Goal: Information Seeking & Learning: Learn about a topic

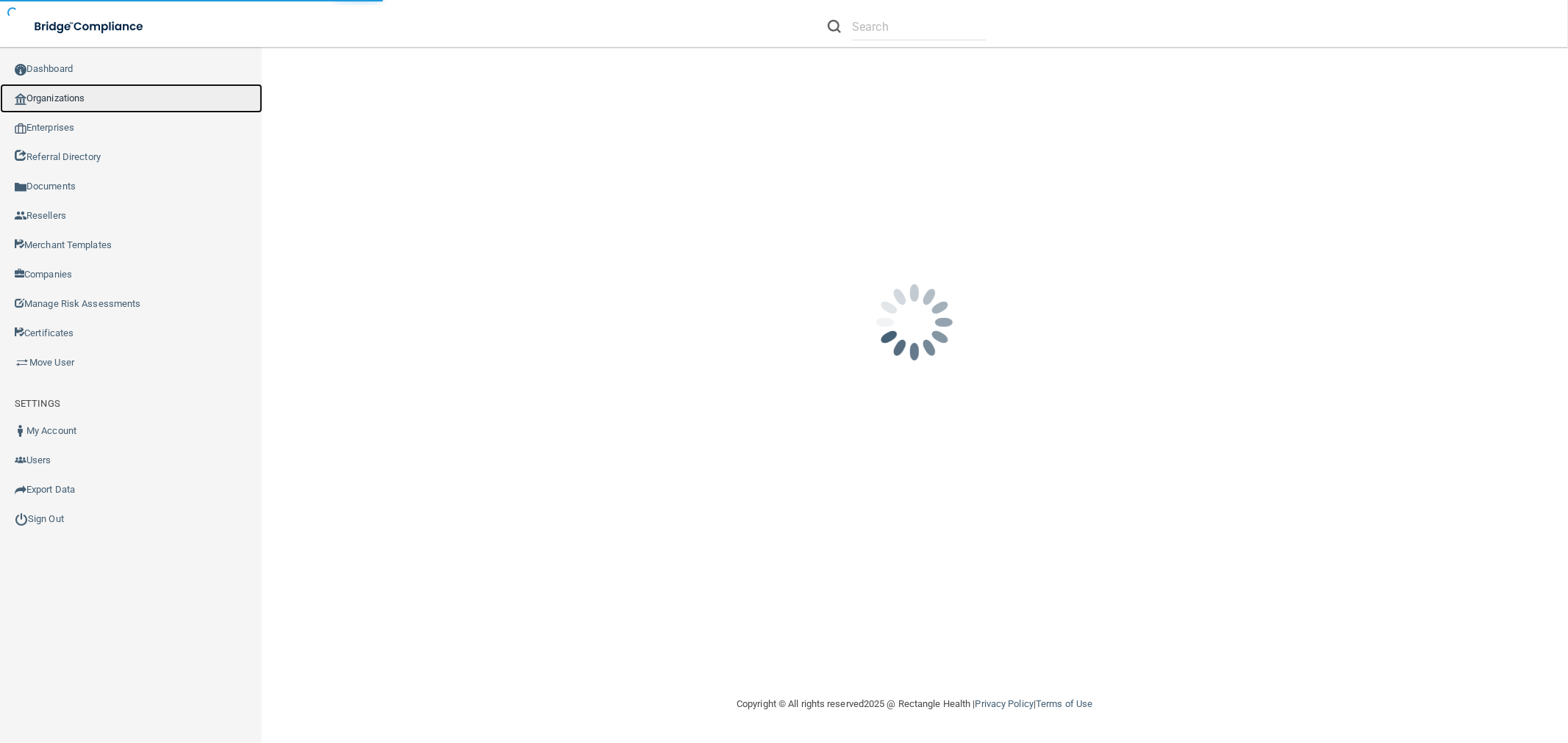
drag, startPoint x: 88, startPoint y: 94, endPoint x: 242, endPoint y: 111, distance: 154.9
click at [89, 94] on link "Organizations" at bounding box center [131, 98] width 263 height 29
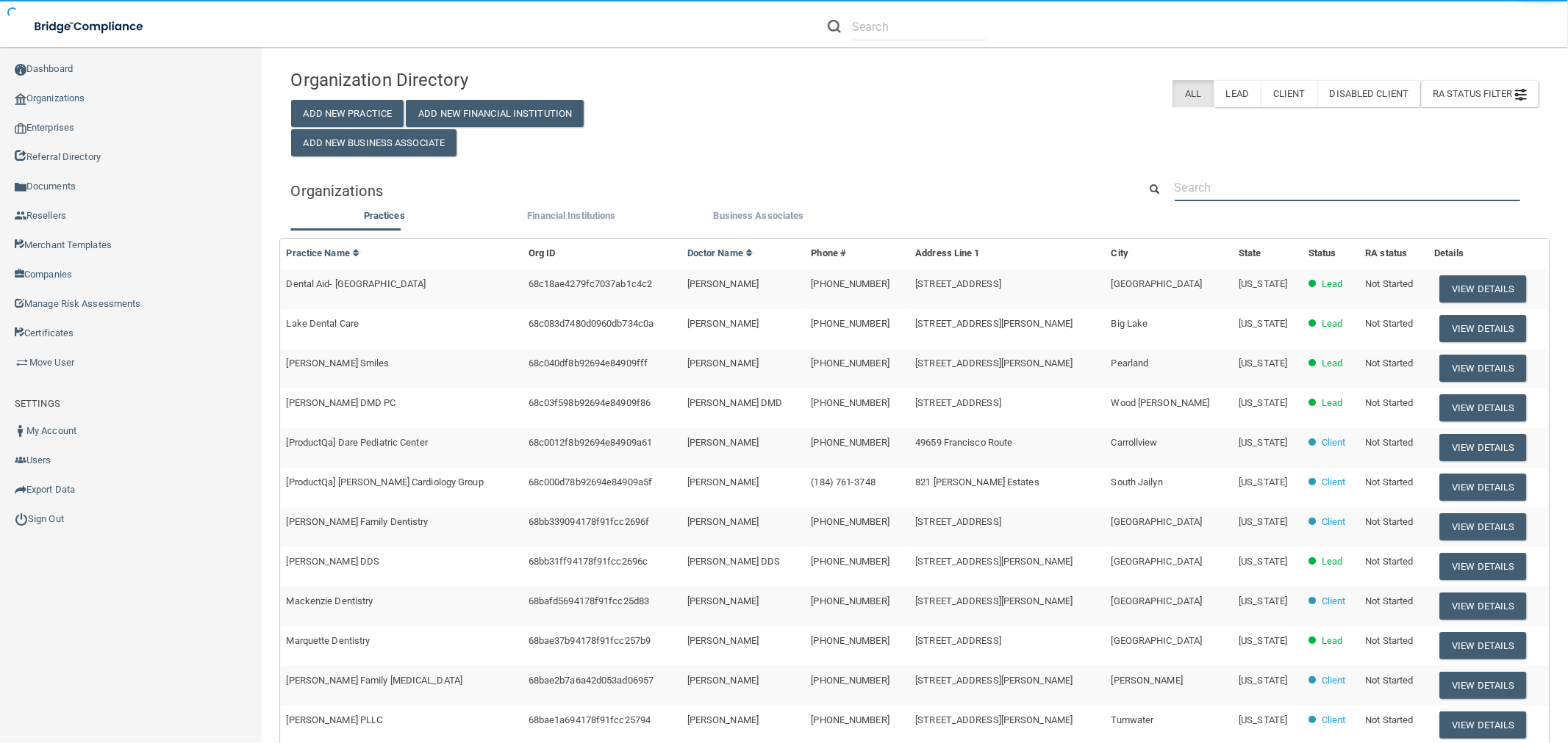
click at [1211, 196] on input "text" at bounding box center [1347, 187] width 346 height 27
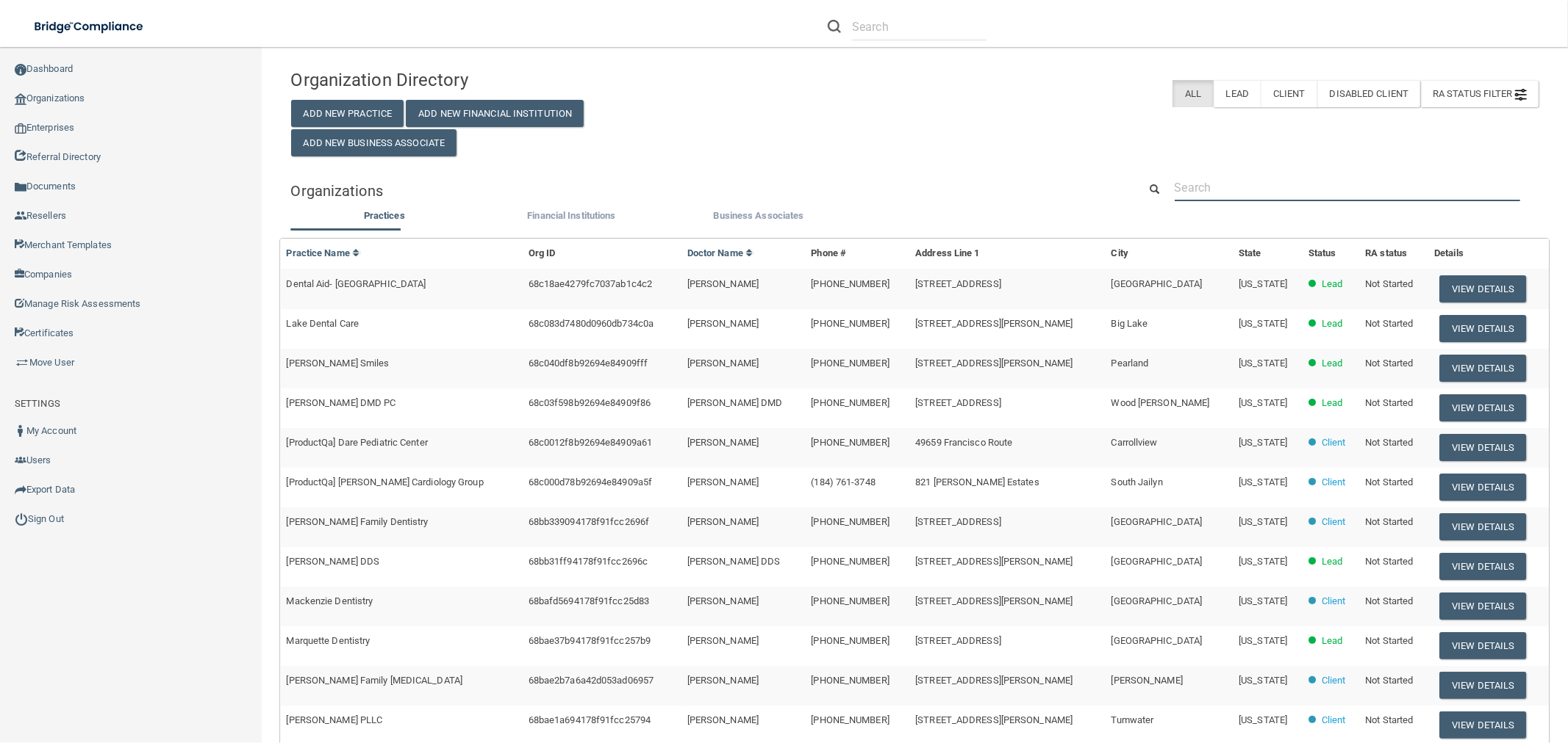
paste input "[PERSON_NAME] Ranch Dental"
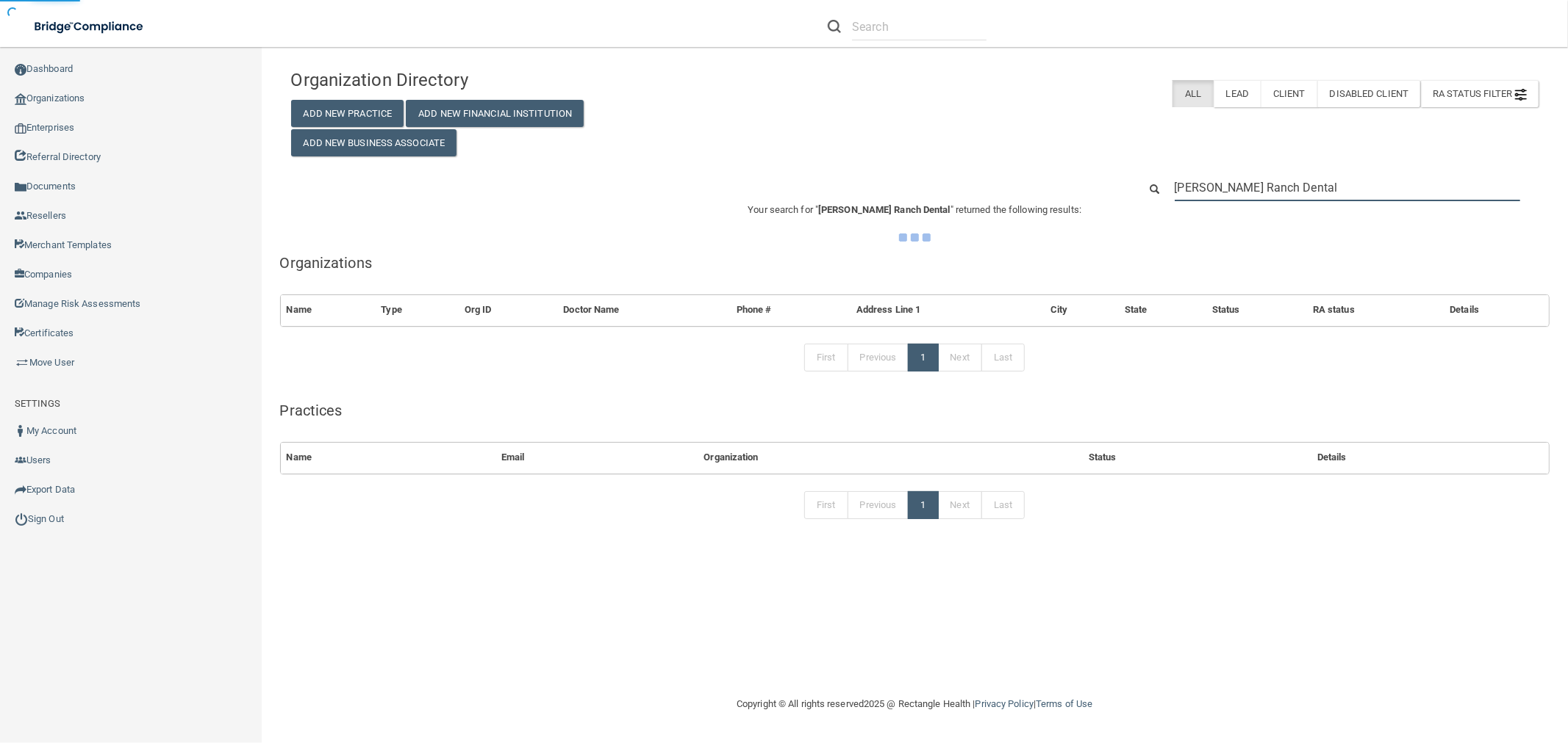
type input "[PERSON_NAME] Ranch Dental"
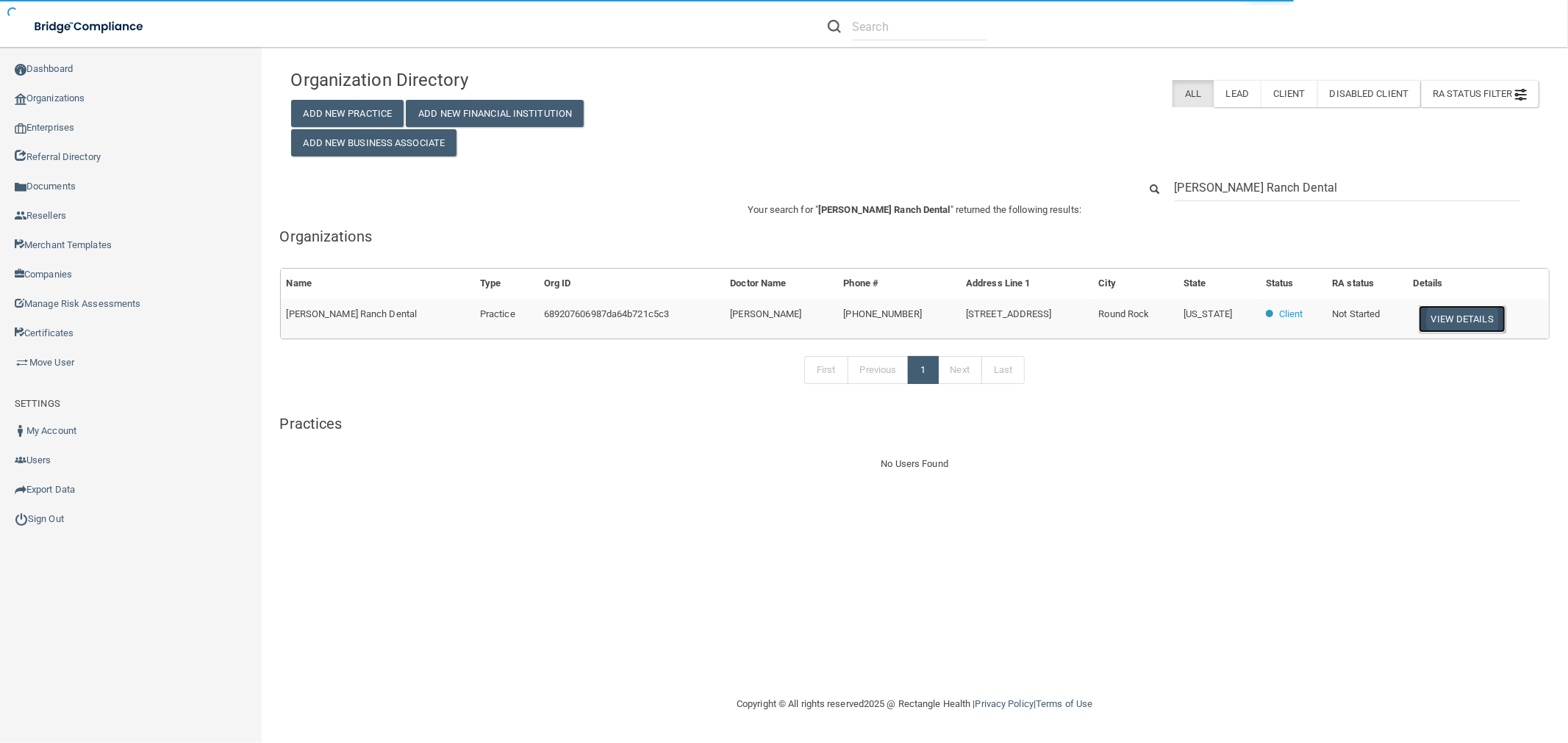
click at [1451, 317] on button "View Details" at bounding box center [1462, 319] width 87 height 27
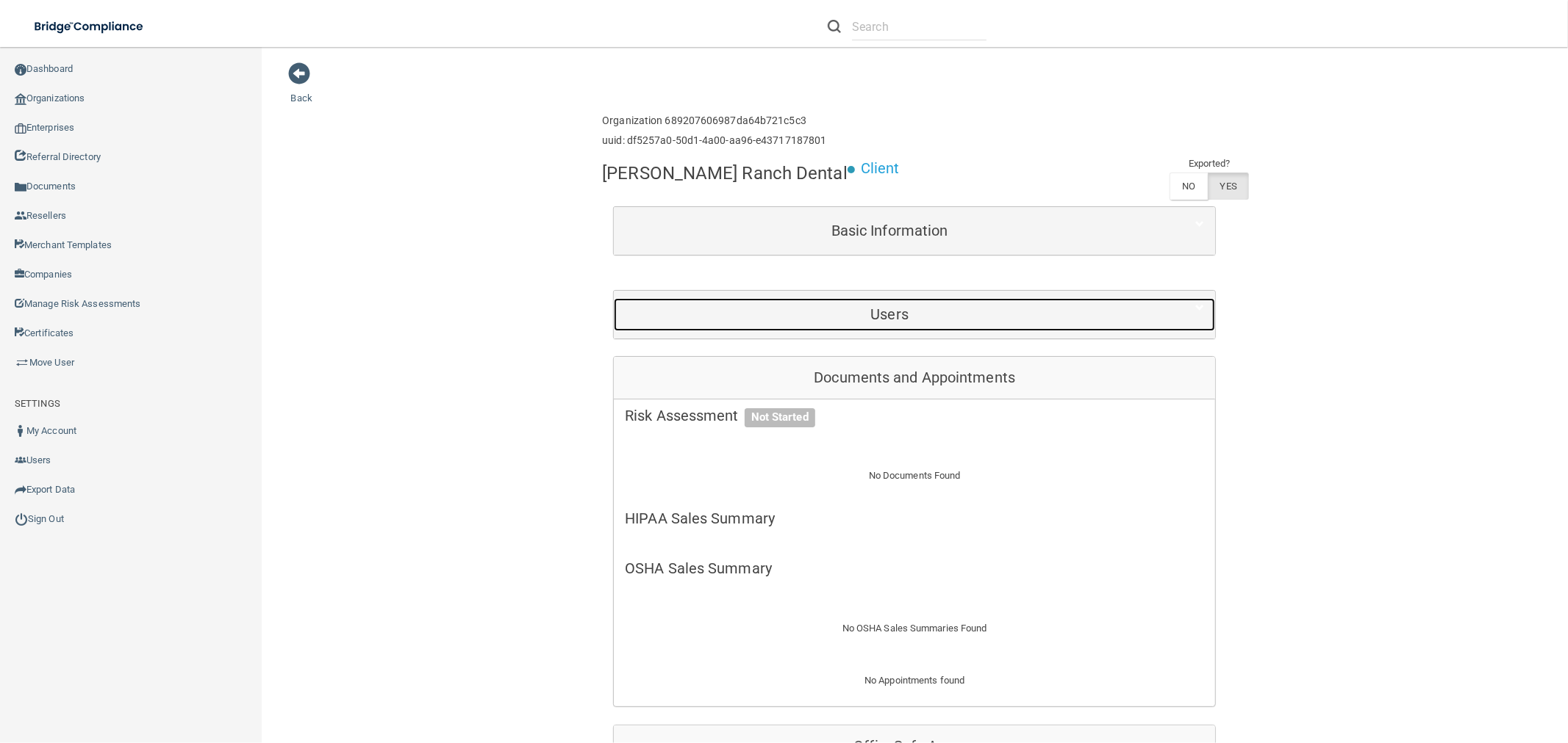
click at [856, 313] on h5 "Users" at bounding box center [889, 315] width 529 height 16
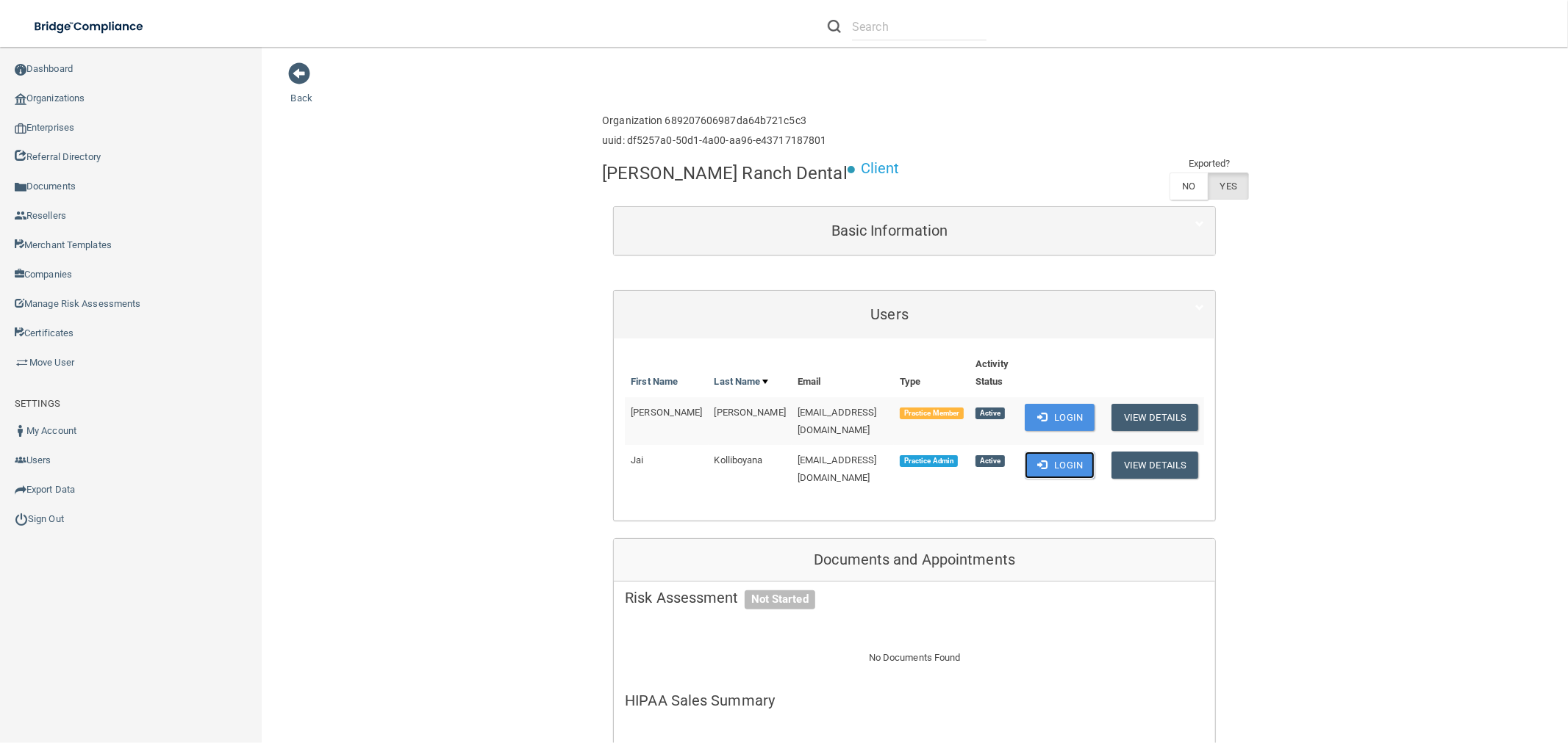
click at [1036, 451] on button "Login" at bounding box center [1059, 465] width 70 height 27
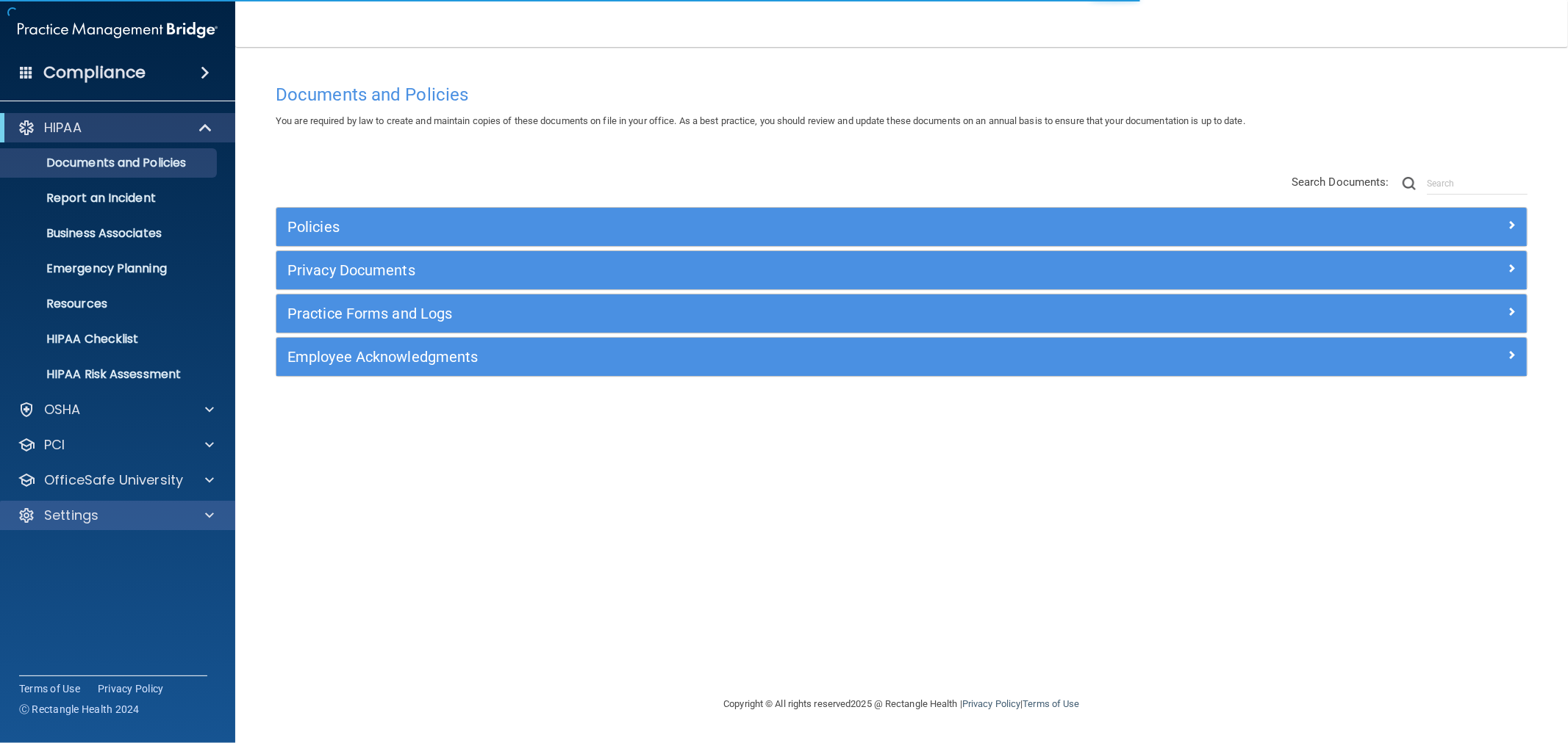
click at [112, 526] on div "Settings" at bounding box center [118, 515] width 236 height 29
click at [81, 511] on p "Settings" at bounding box center [72, 516] width 55 height 18
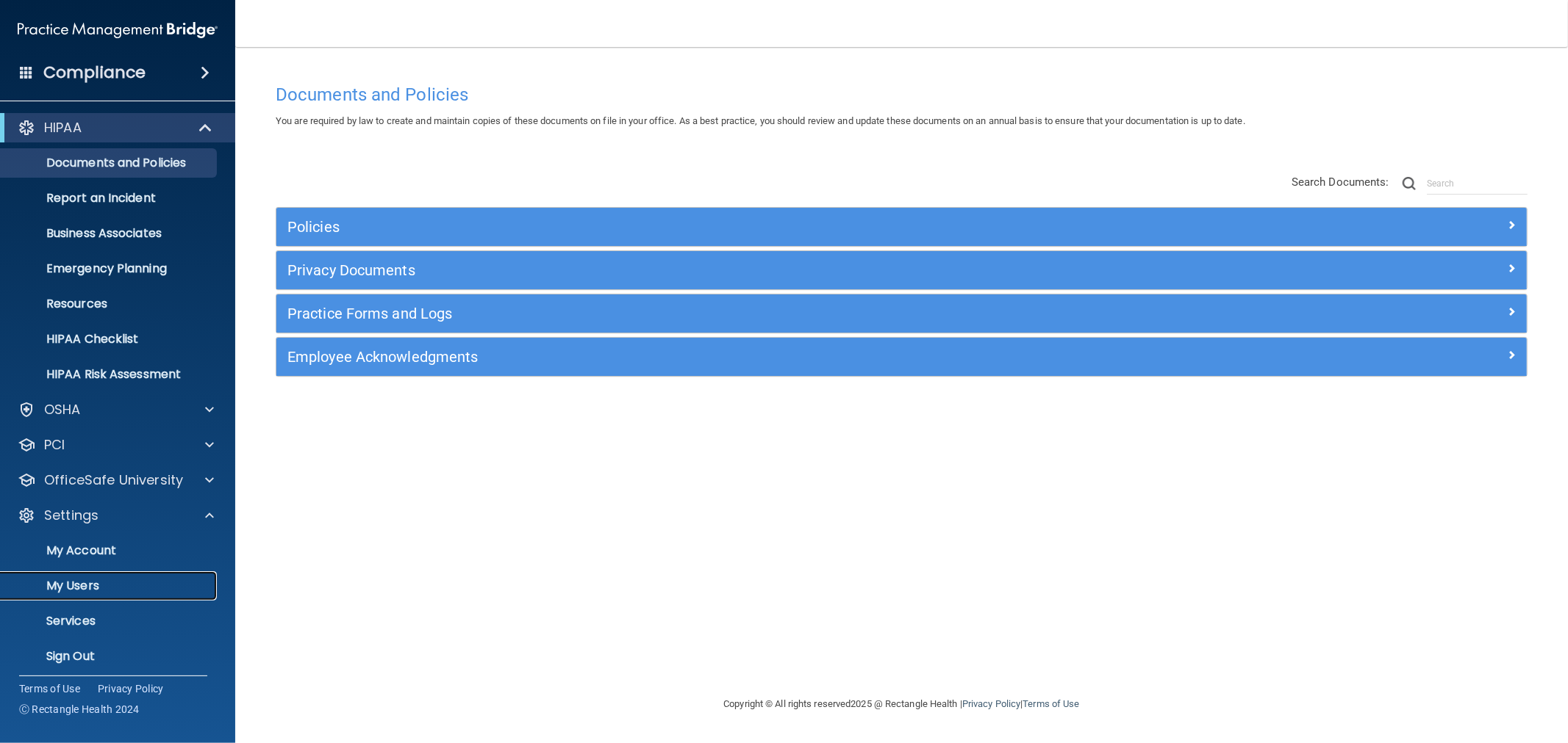
click at [85, 591] on p "My Users" at bounding box center [110, 586] width 201 height 15
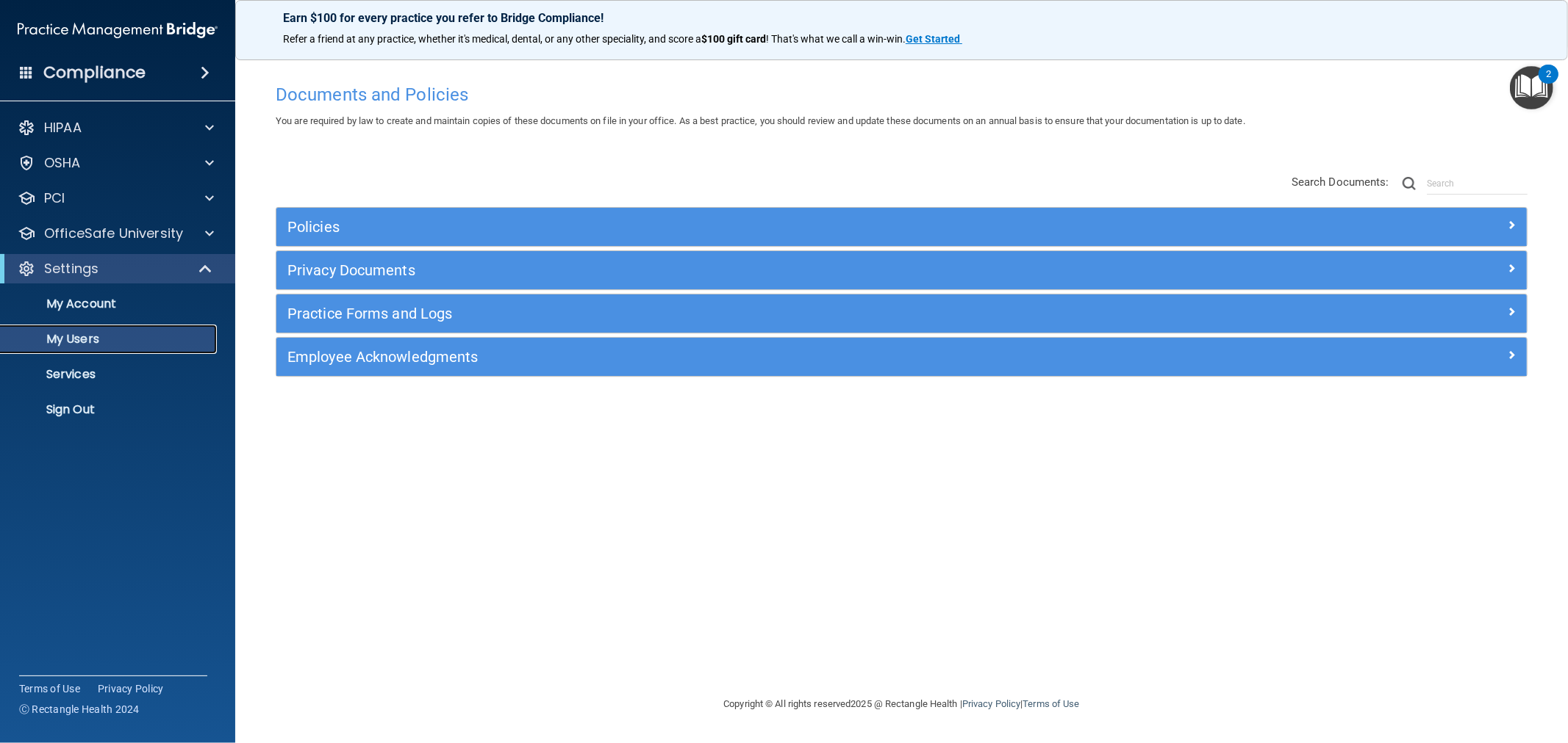
select select "20"
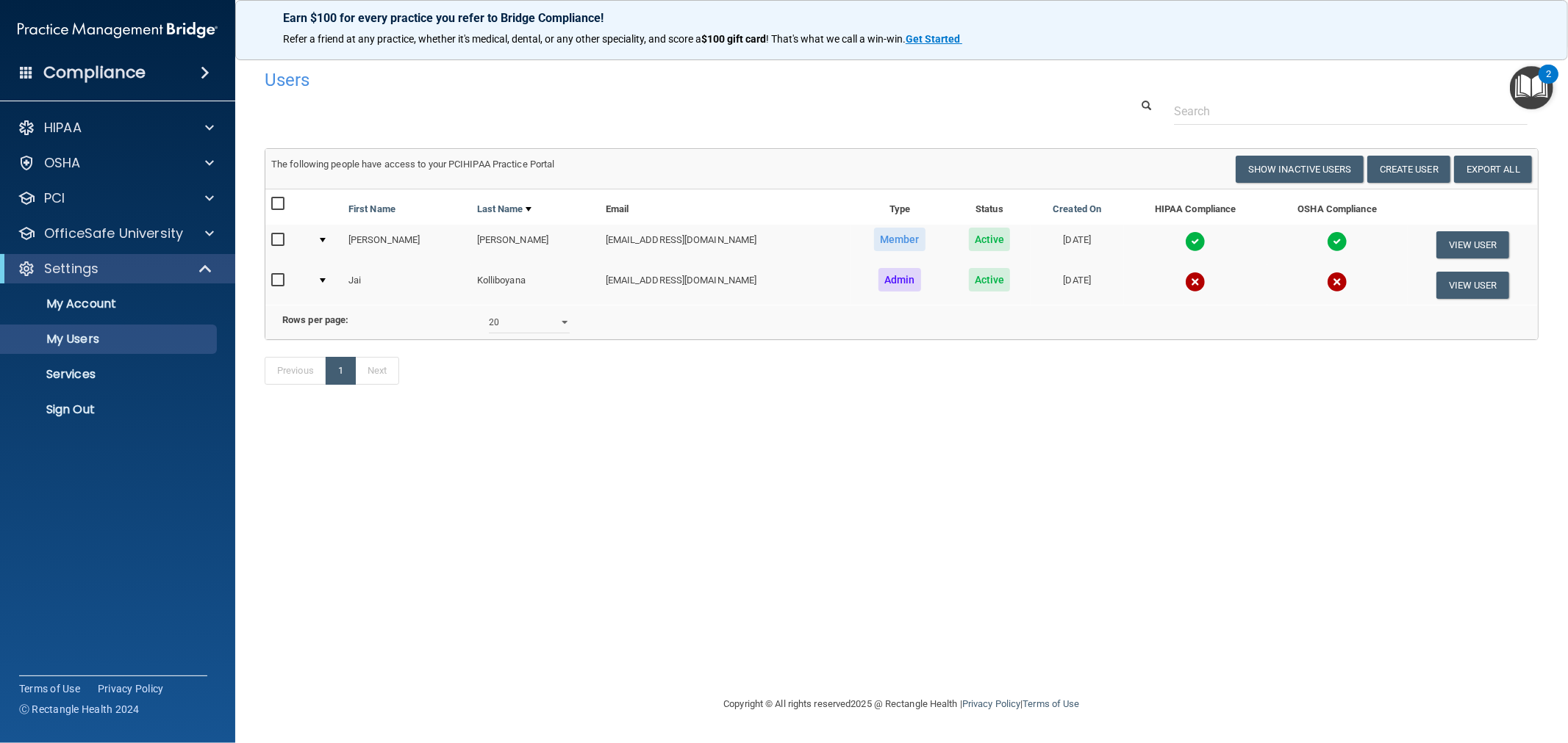
click at [1184, 241] on img at bounding box center [1194, 241] width 20 height 20
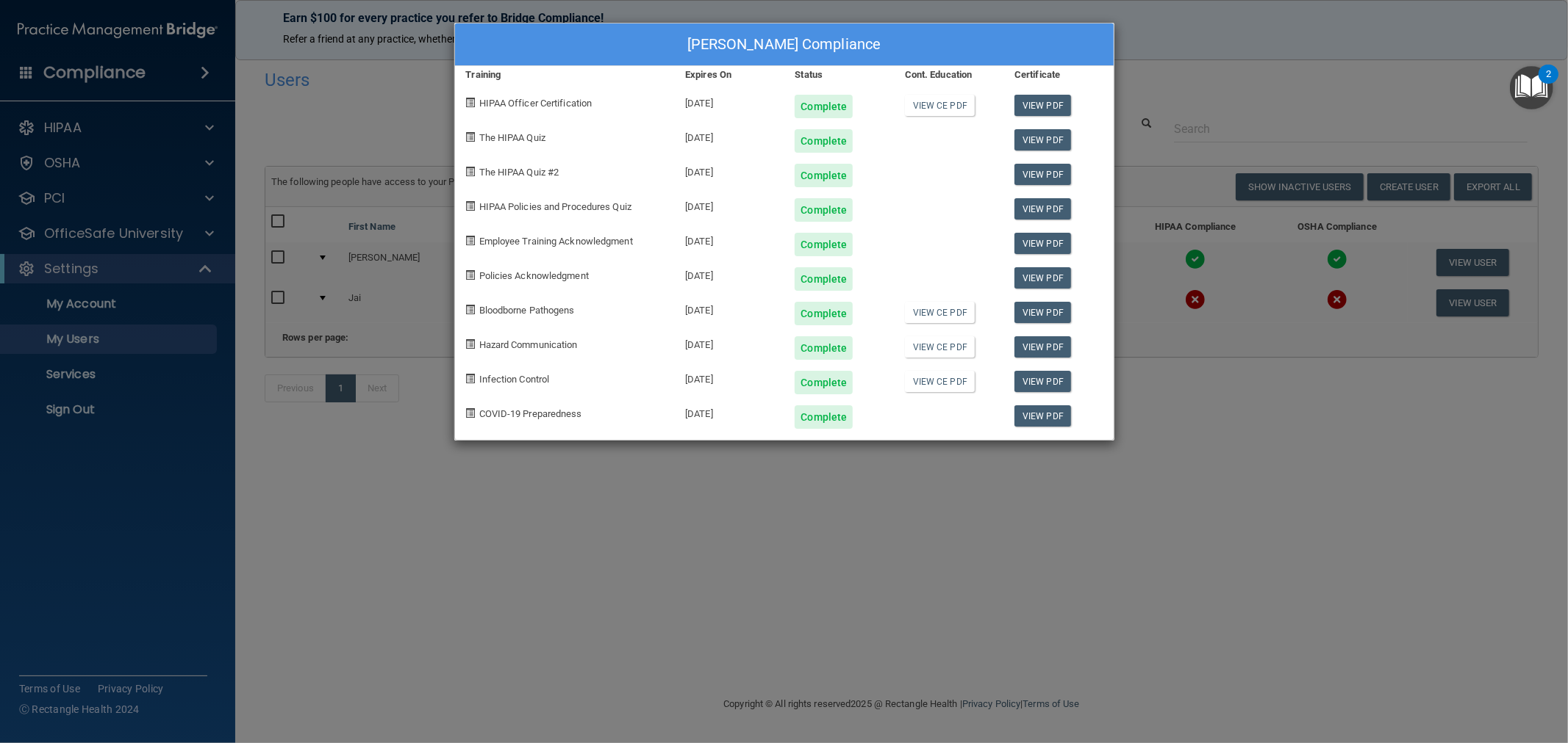
click at [726, 518] on div "[PERSON_NAME] Compliance Training Expires On Status Cont. Education Certificate…" at bounding box center [784, 371] width 1568 height 743
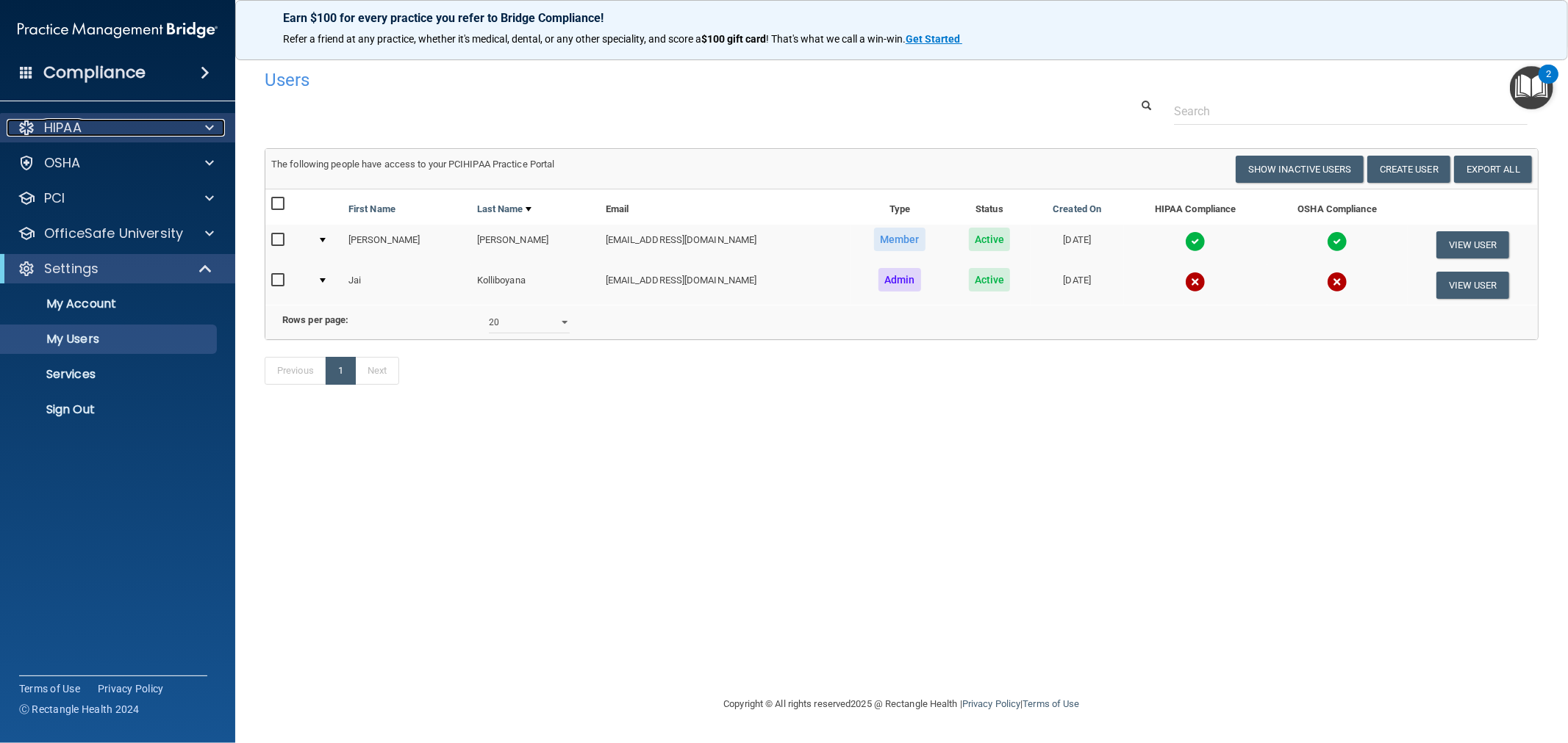
click at [111, 122] on div "HIPAA" at bounding box center [97, 128] width 182 height 18
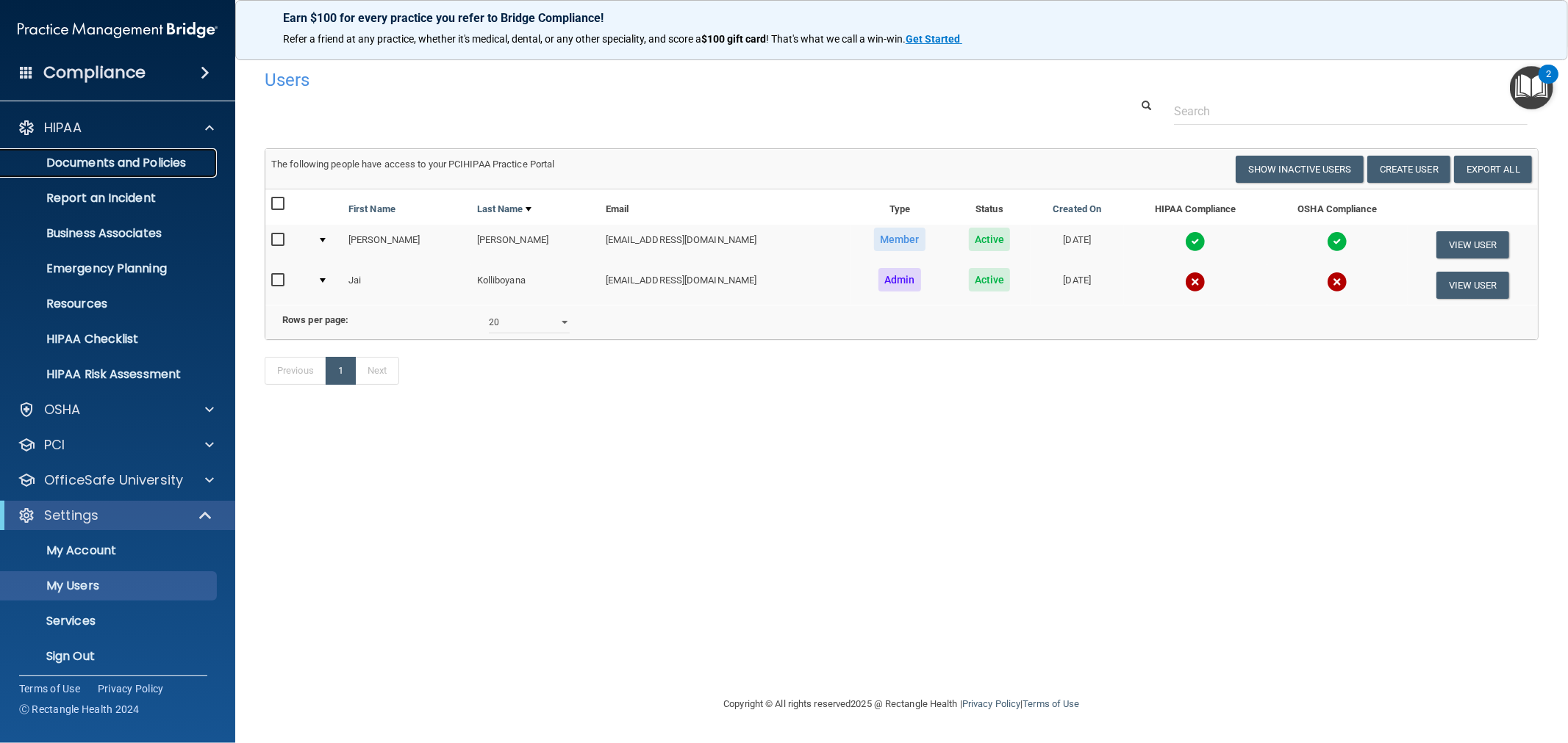
click at [125, 167] on p "Documents and Policies" at bounding box center [110, 163] width 201 height 15
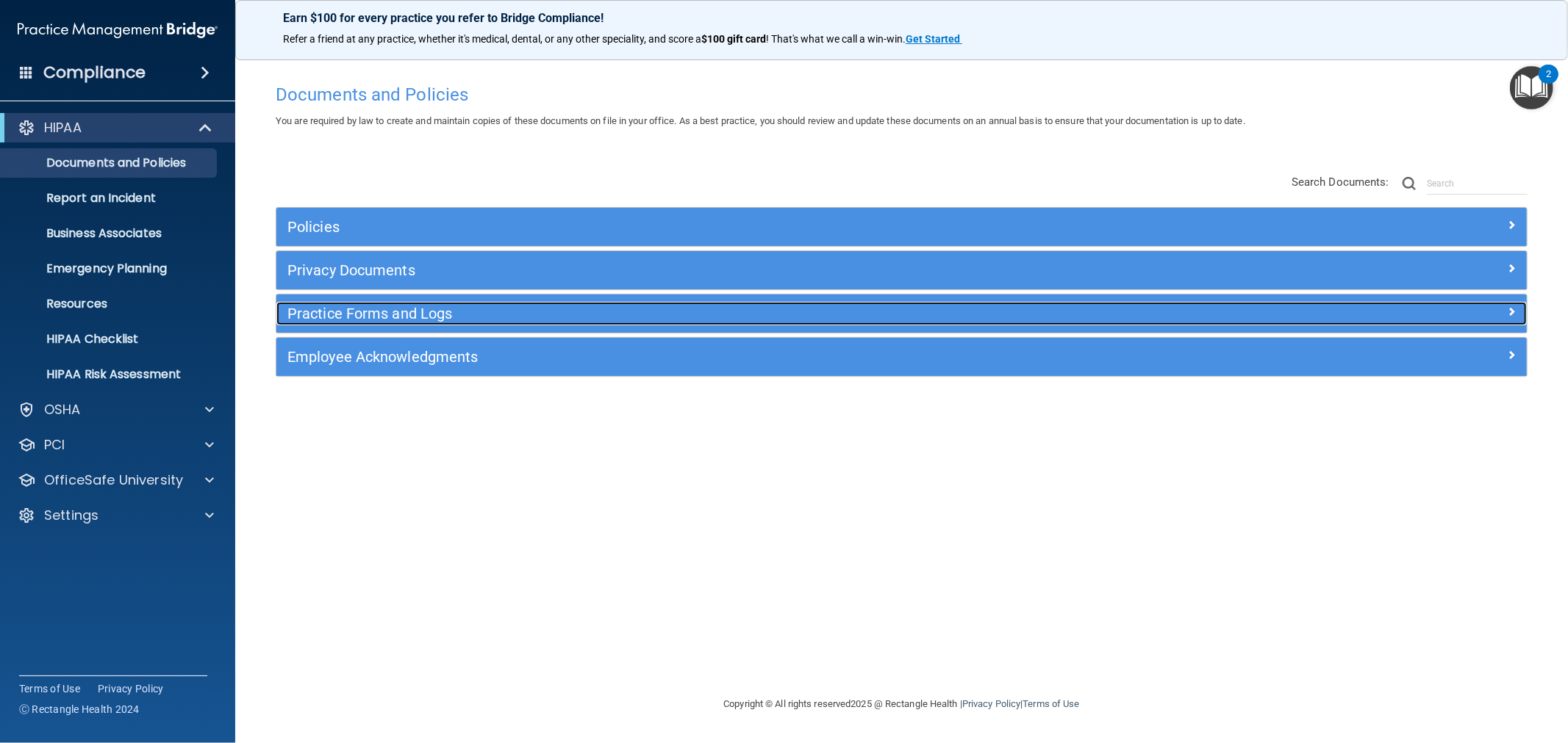
click at [356, 312] on h5 "Practice Forms and Logs" at bounding box center [745, 314] width 916 height 16
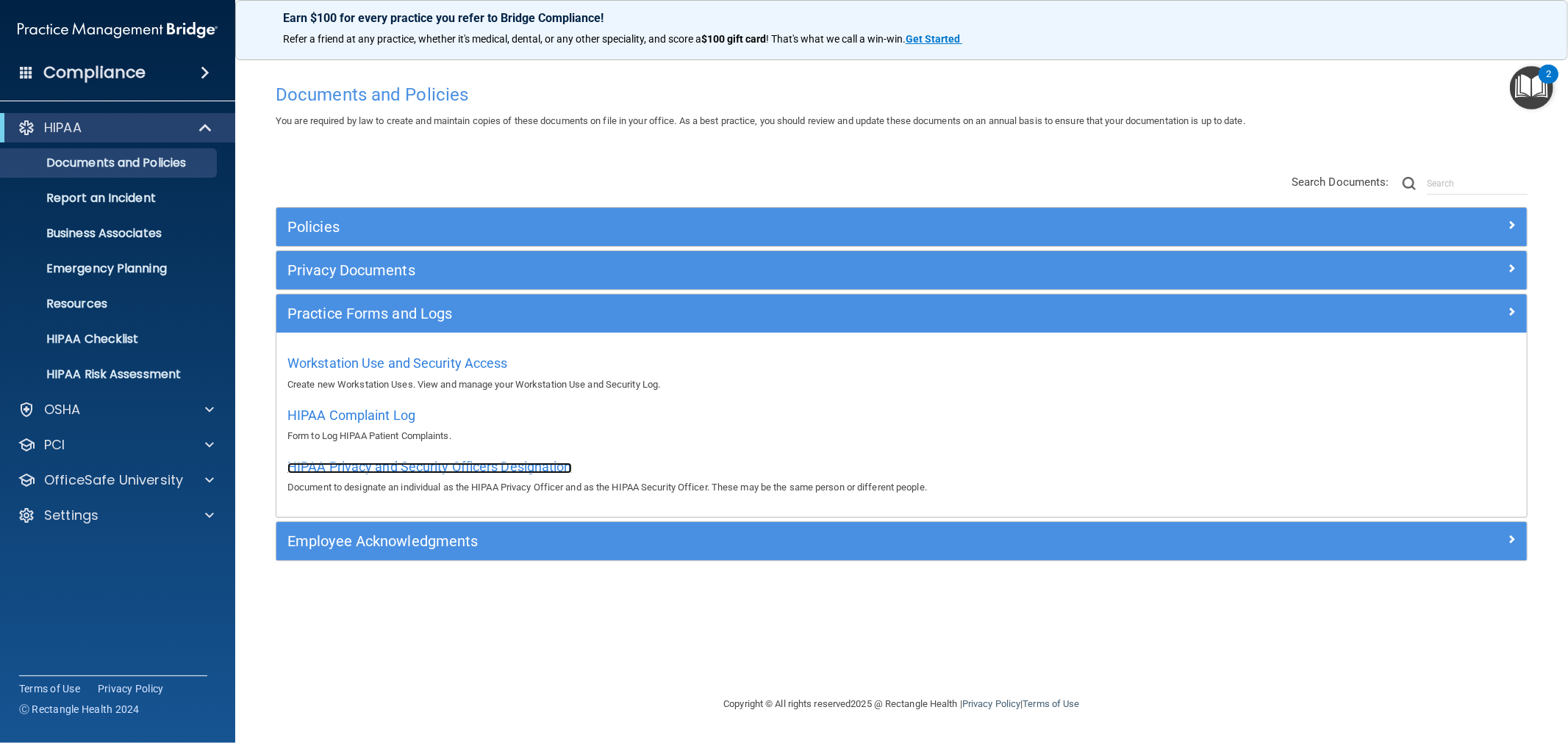
click at [363, 465] on span "HIPAA Privacy and Security Officers Designation" at bounding box center [430, 466] width 285 height 15
